Goal: Use online tool/utility: Utilize a website feature to perform a specific function

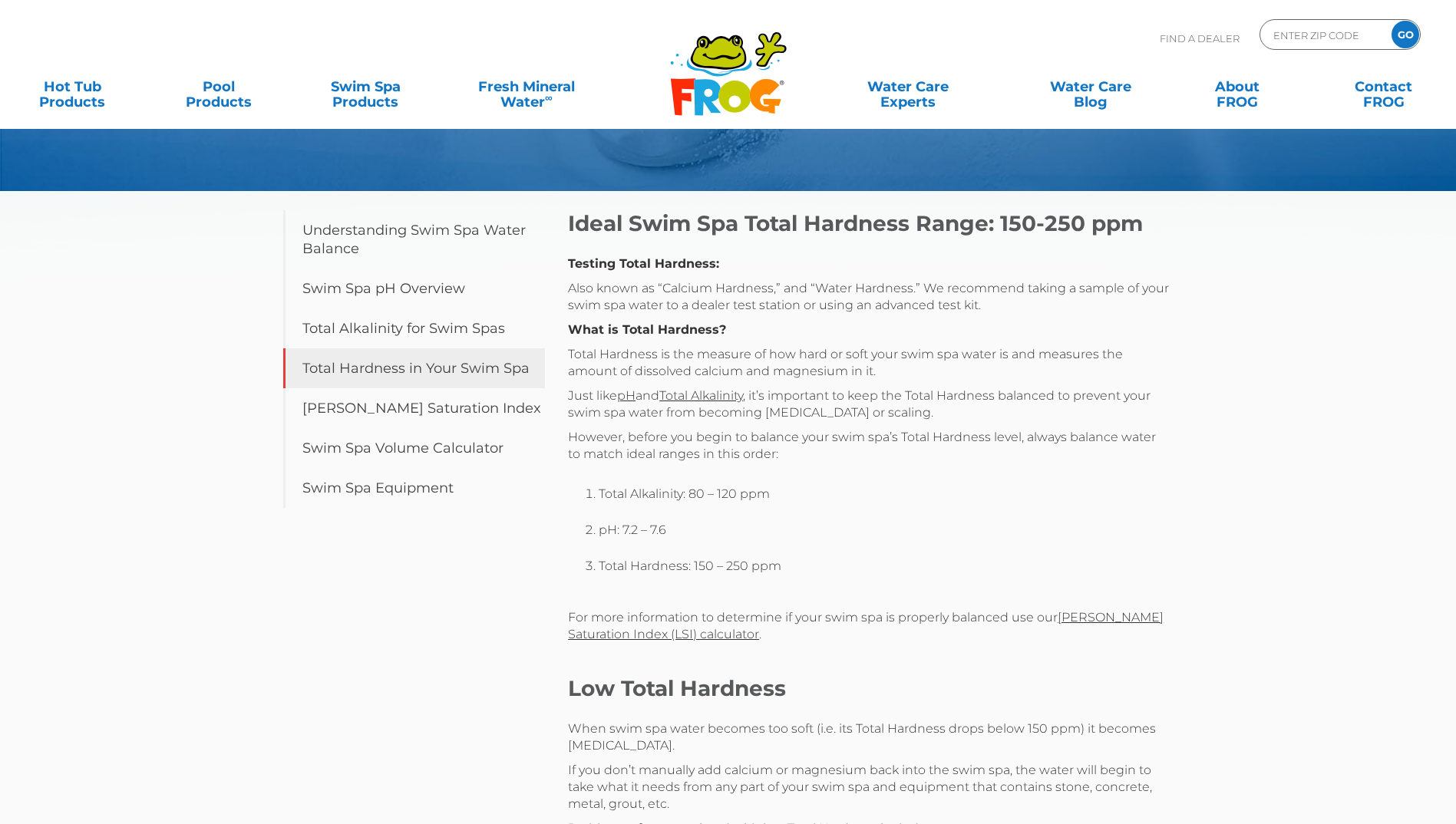
scroll to position [153, 0]
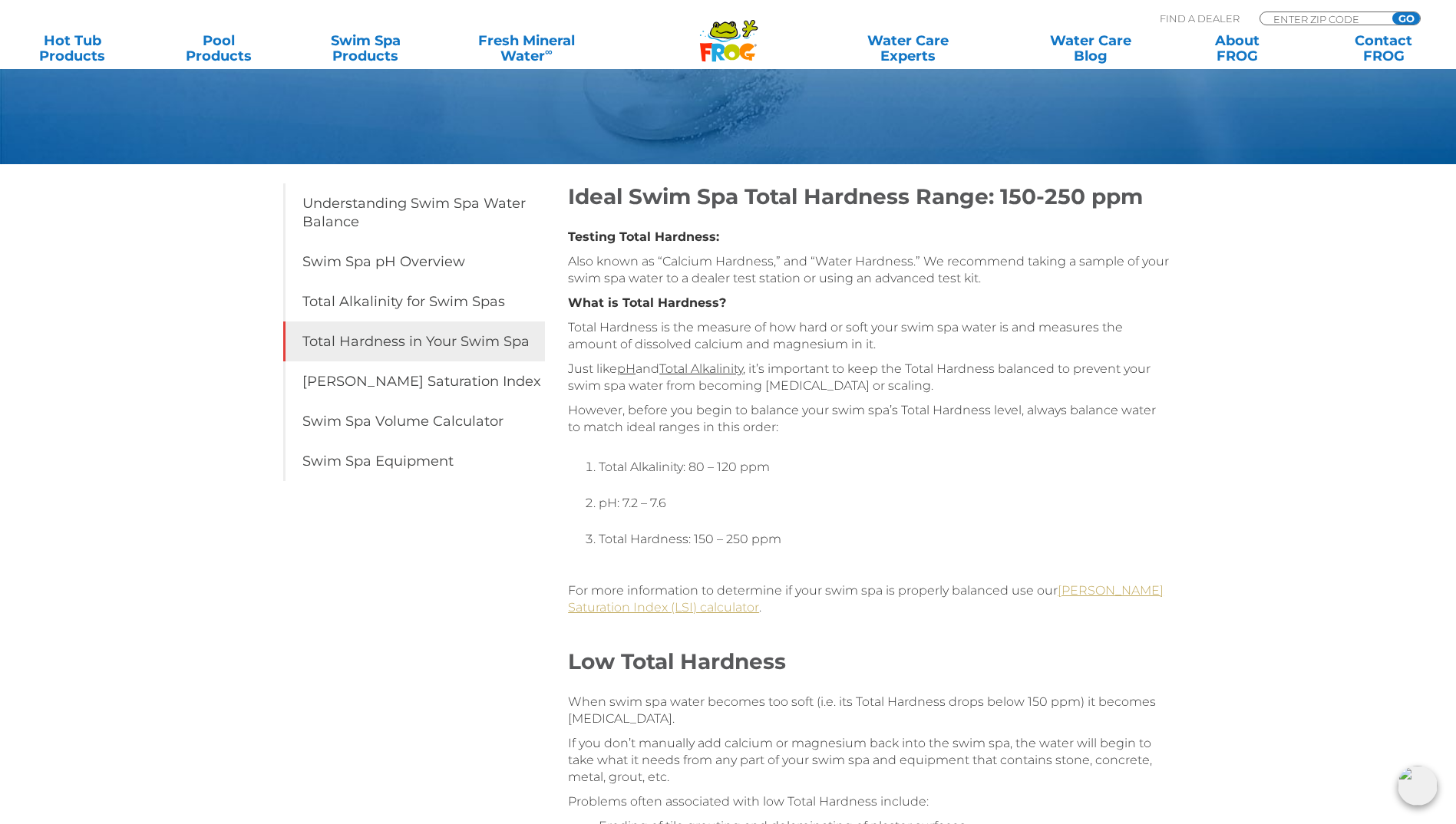
click at [1102, 596] on link "[PERSON_NAME] Saturation Index (LSI) calculator" at bounding box center [865, 599] width 595 height 32
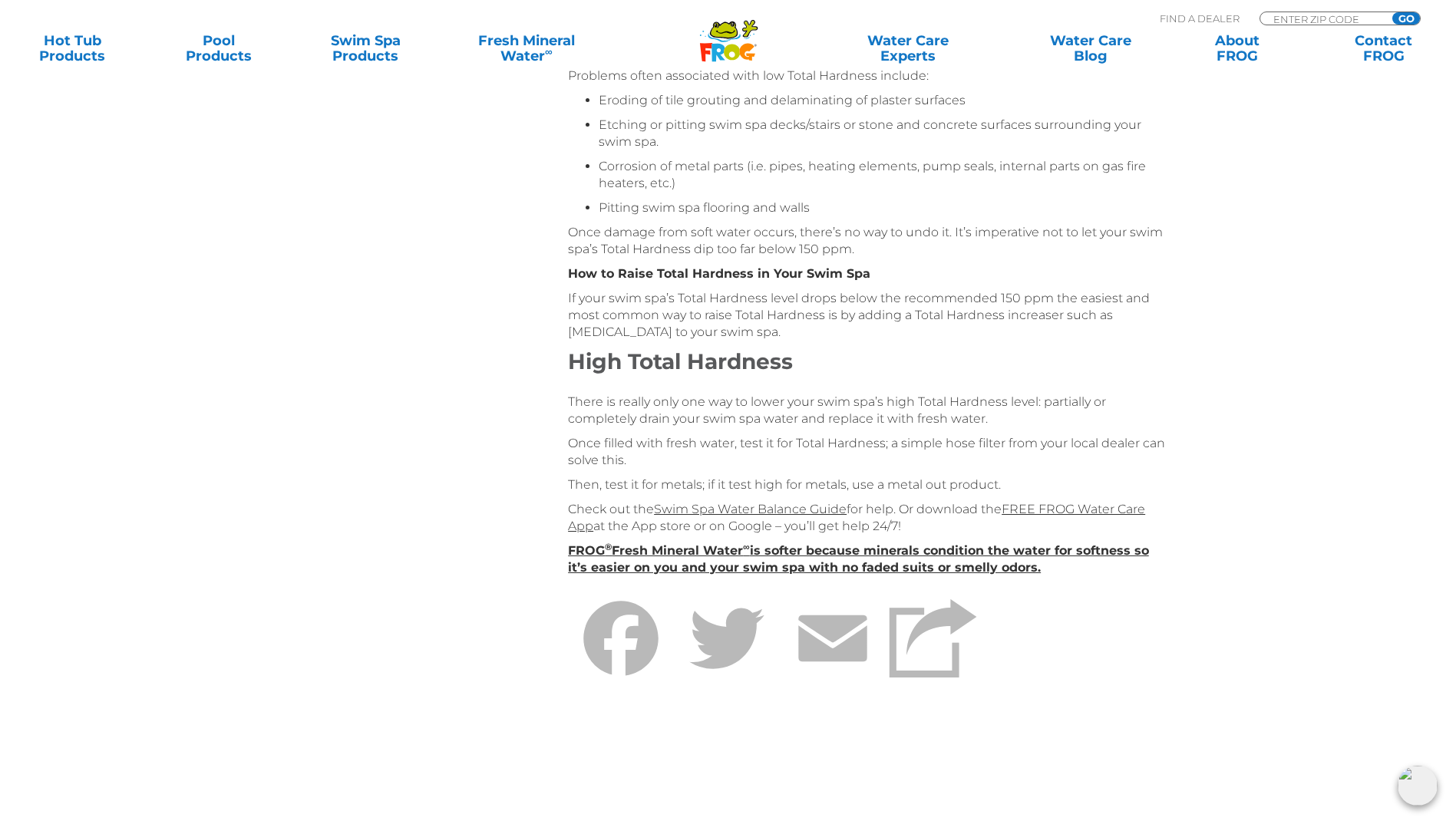
scroll to position [921, 0]
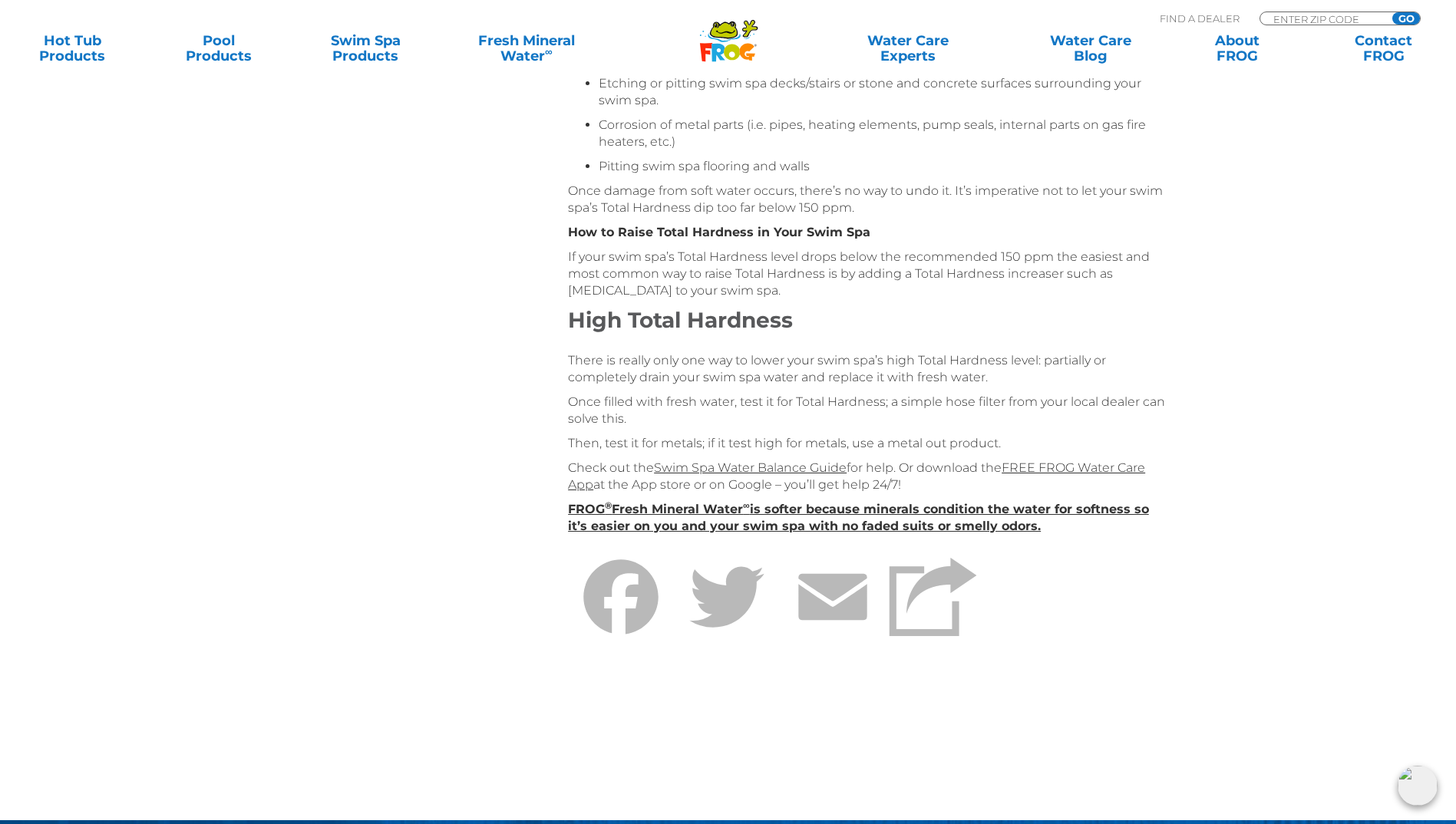
drag, startPoint x: 721, startPoint y: 486, endPoint x: 1200, endPoint y: 358, distance: 495.8
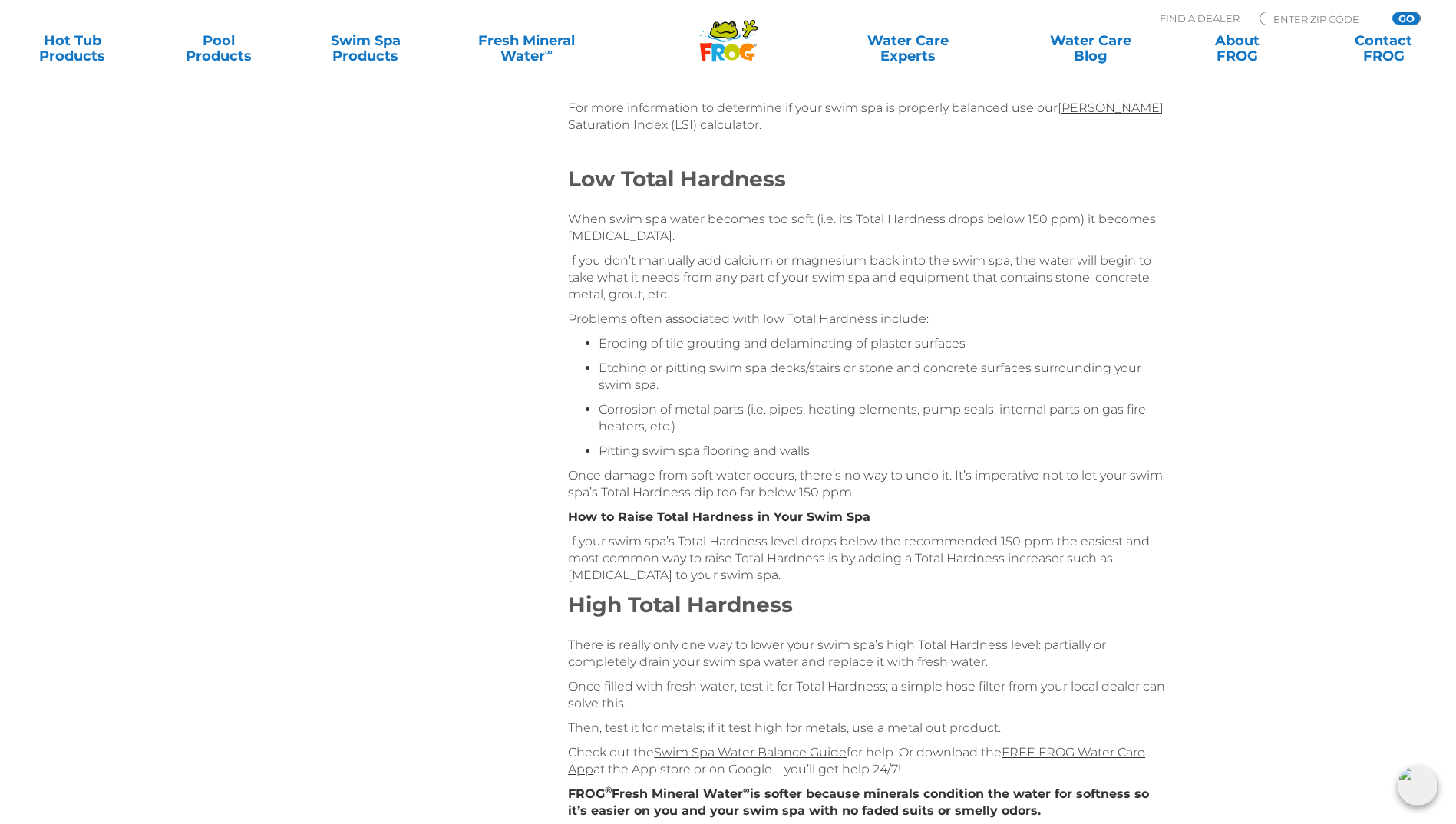
scroll to position [384, 0]
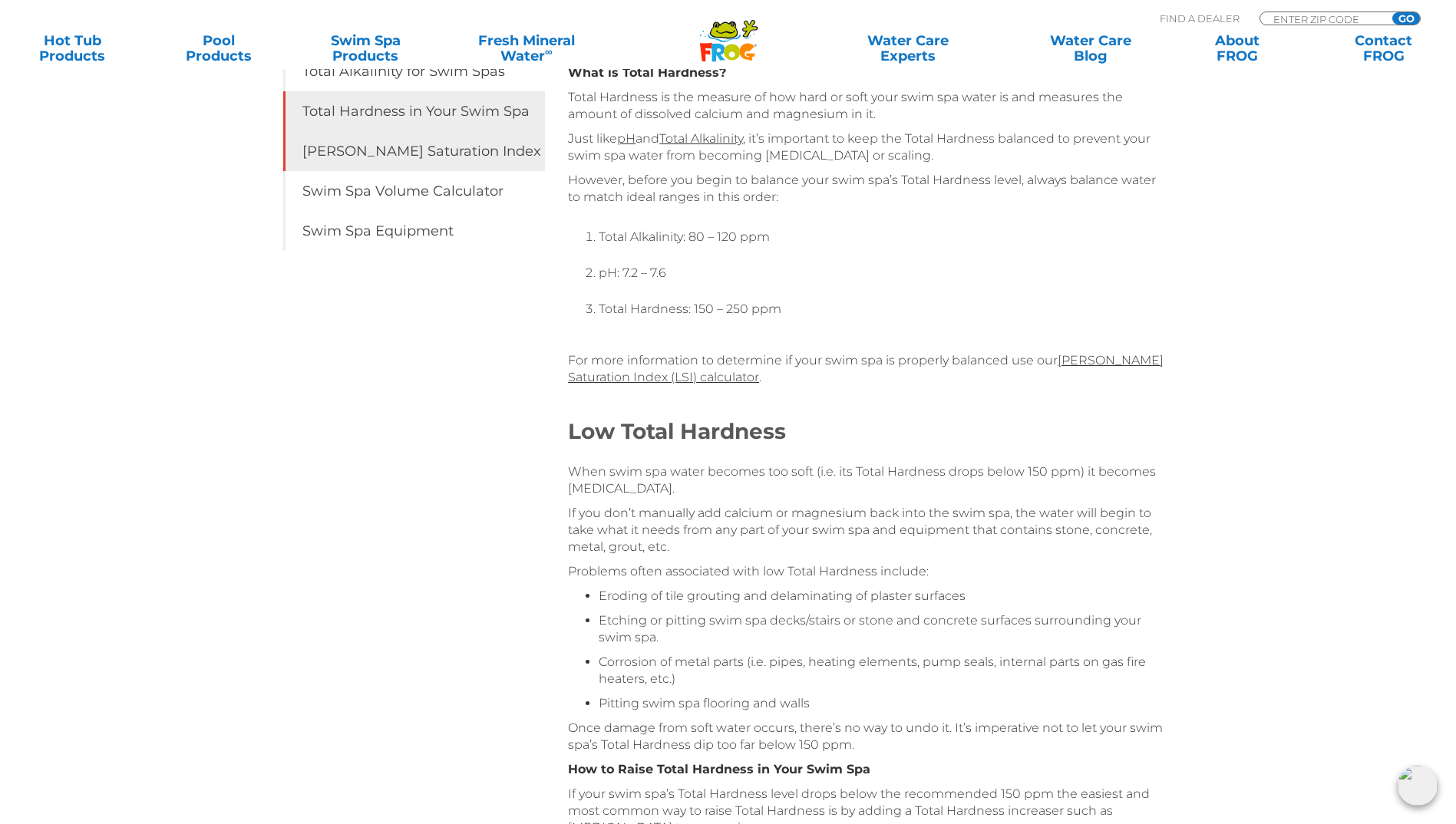
click at [423, 169] on link "[PERSON_NAME] Saturation Index" at bounding box center [414, 151] width 263 height 40
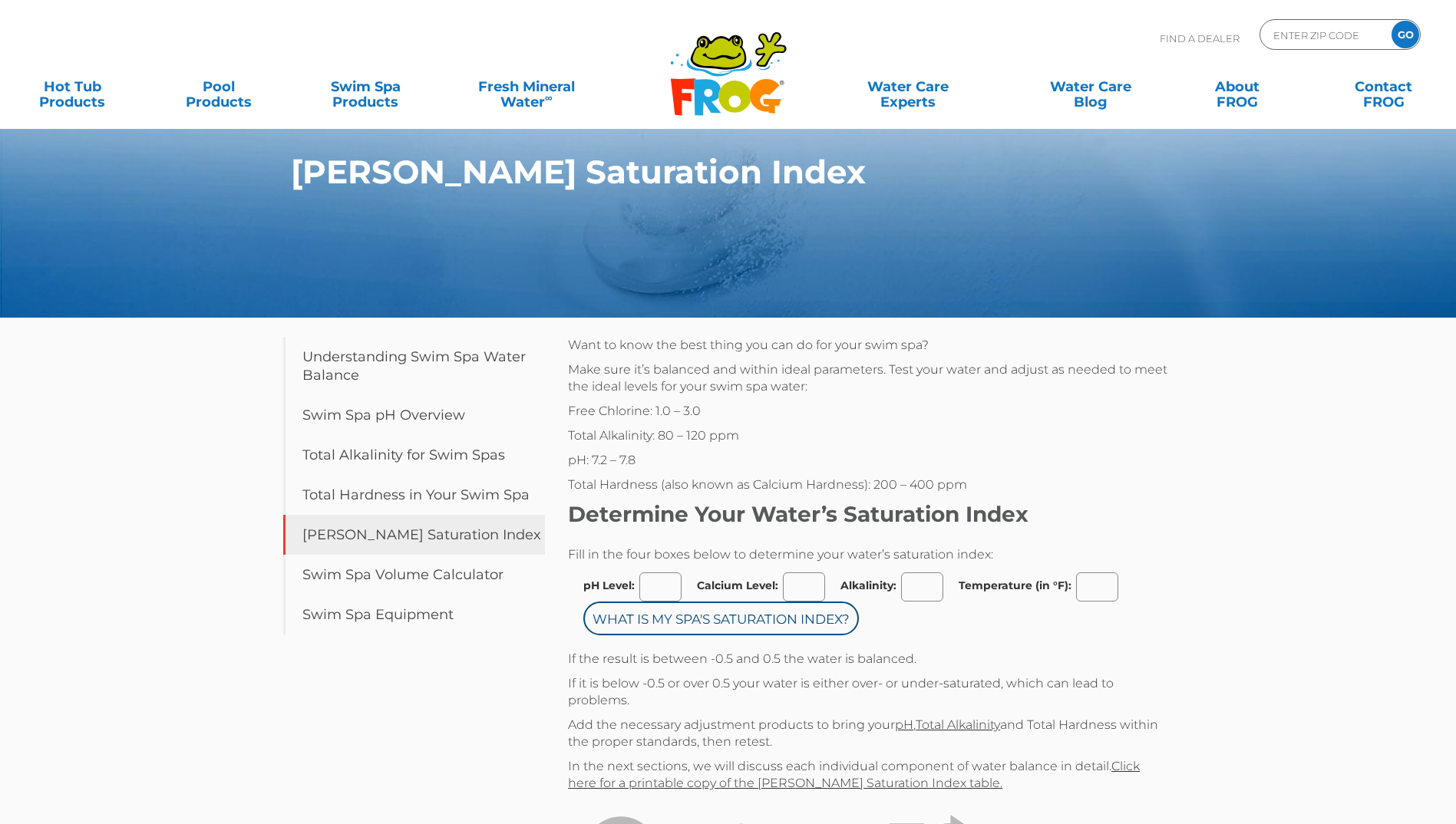
click at [666, 588] on input "pH Level:" at bounding box center [660, 587] width 42 height 29
type input "4"
type input "7.5"
click at [812, 602] on input "Calcium Level:" at bounding box center [804, 587] width 42 height 29
type input "100"
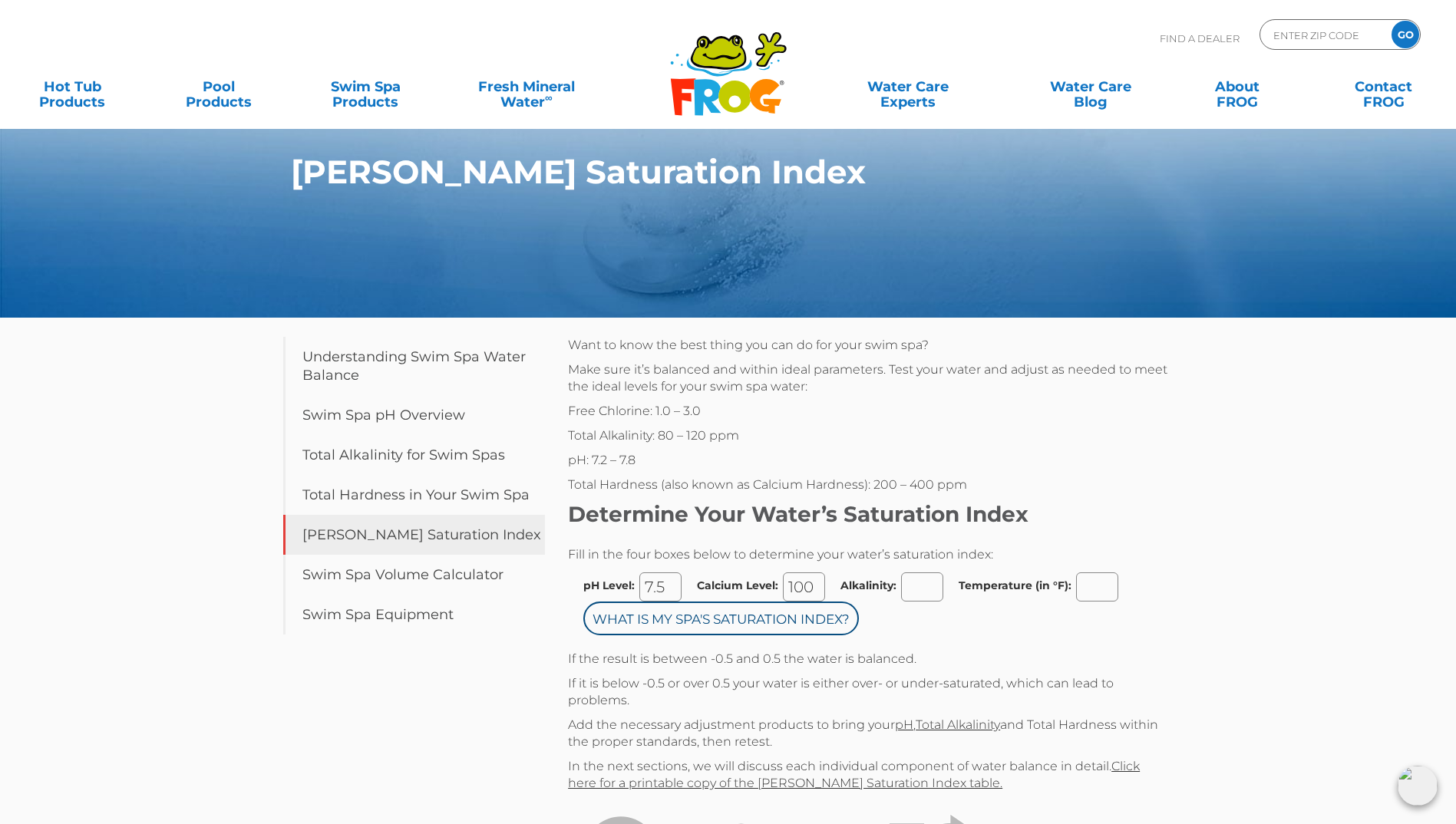
click at [920, 602] on input "Alkalinity:" at bounding box center [922, 587] width 42 height 29
type input "120"
click at [1099, 602] on input "Temperature (in °F):" at bounding box center [1097, 587] width 42 height 29
click at [1082, 602] on input "Temperature (in °F):" at bounding box center [1097, 587] width 42 height 29
type input "96"
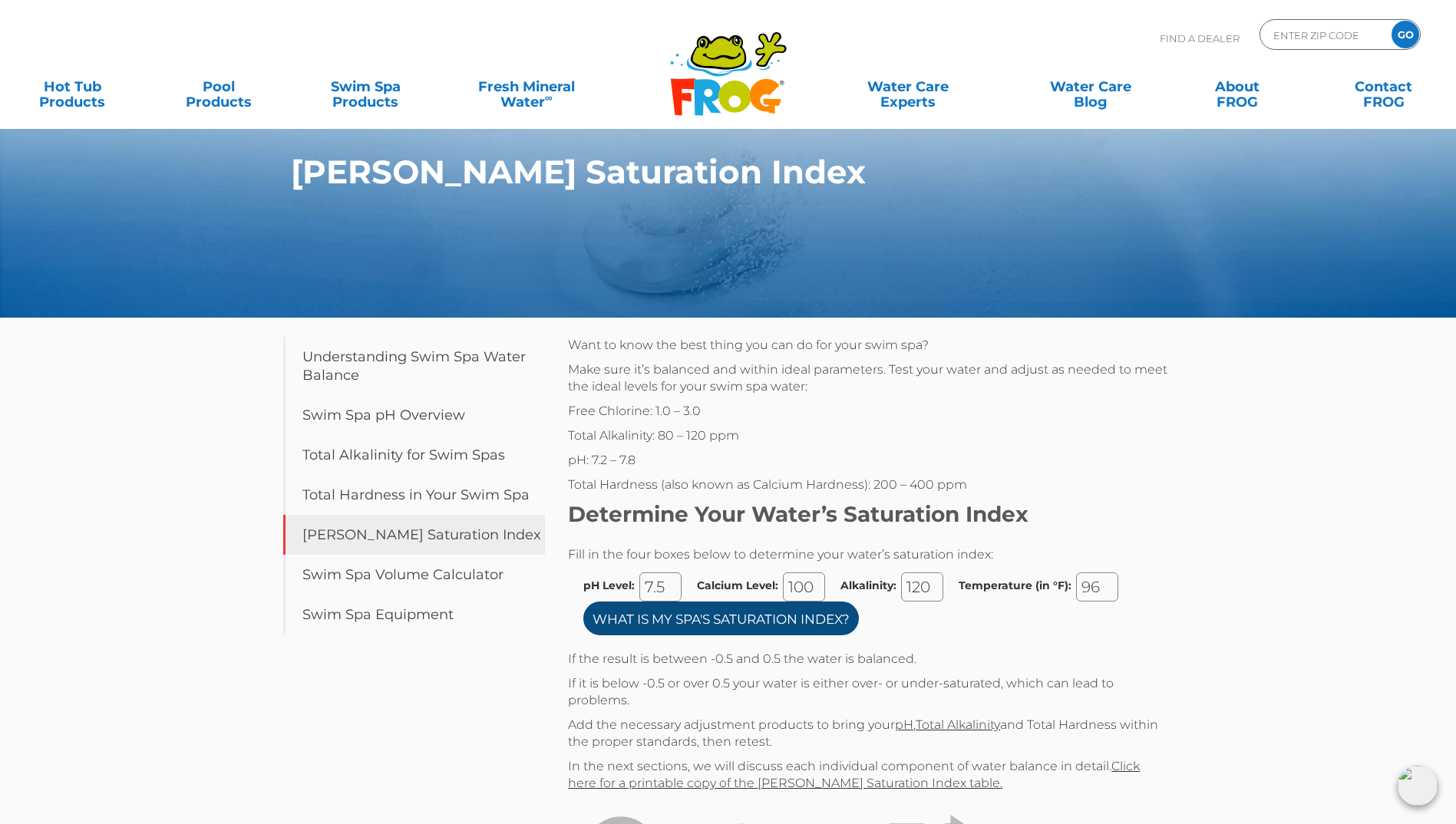
click at [848, 635] on input "What is my Spa's Saturation Index?" at bounding box center [721, 619] width 276 height 34
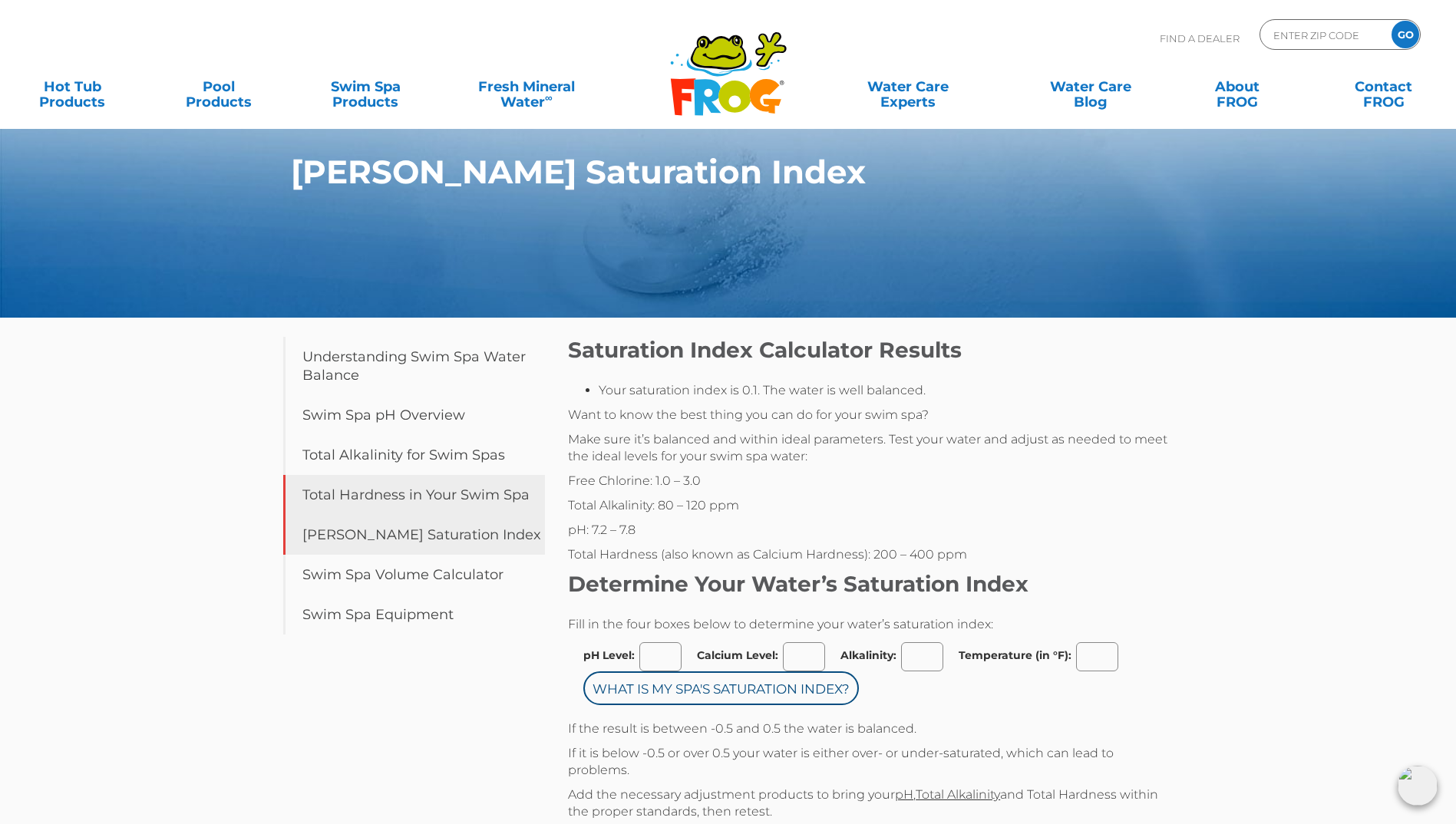
click at [392, 507] on link "Total Hardness in Your Swim Spa" at bounding box center [414, 495] width 263 height 40
